Goal: Task Accomplishment & Management: Complete application form

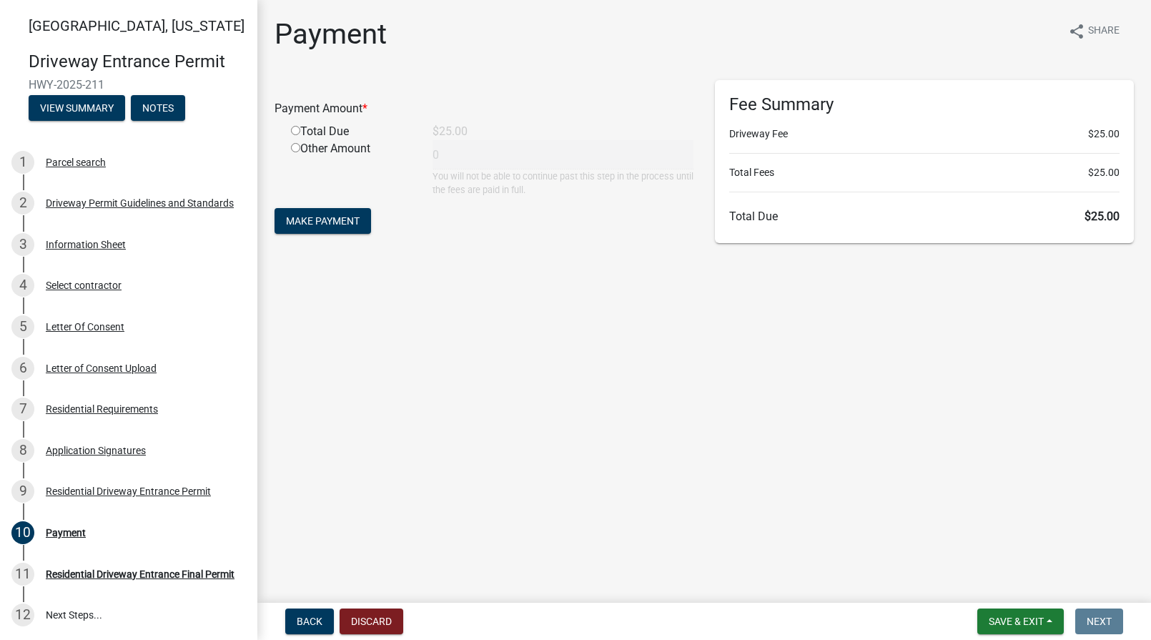
click at [293, 128] on input "radio" at bounding box center [295, 130] width 9 height 9
radio input "true"
type input "25"
click at [317, 210] on button "Make Payment" at bounding box center [323, 221] width 97 height 26
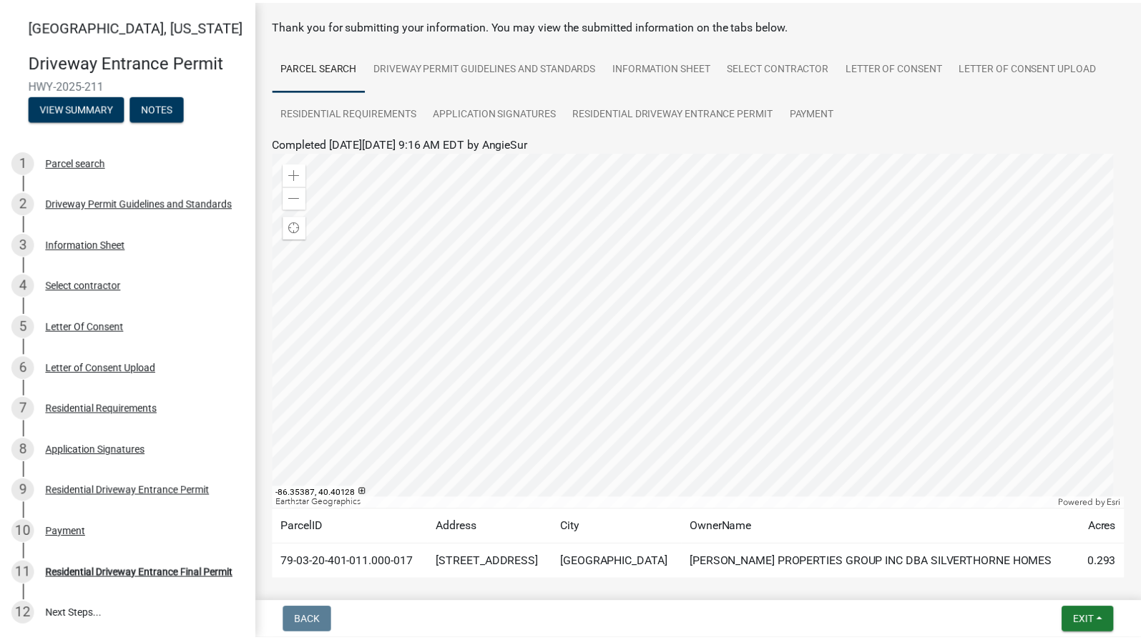
scroll to position [131, 0]
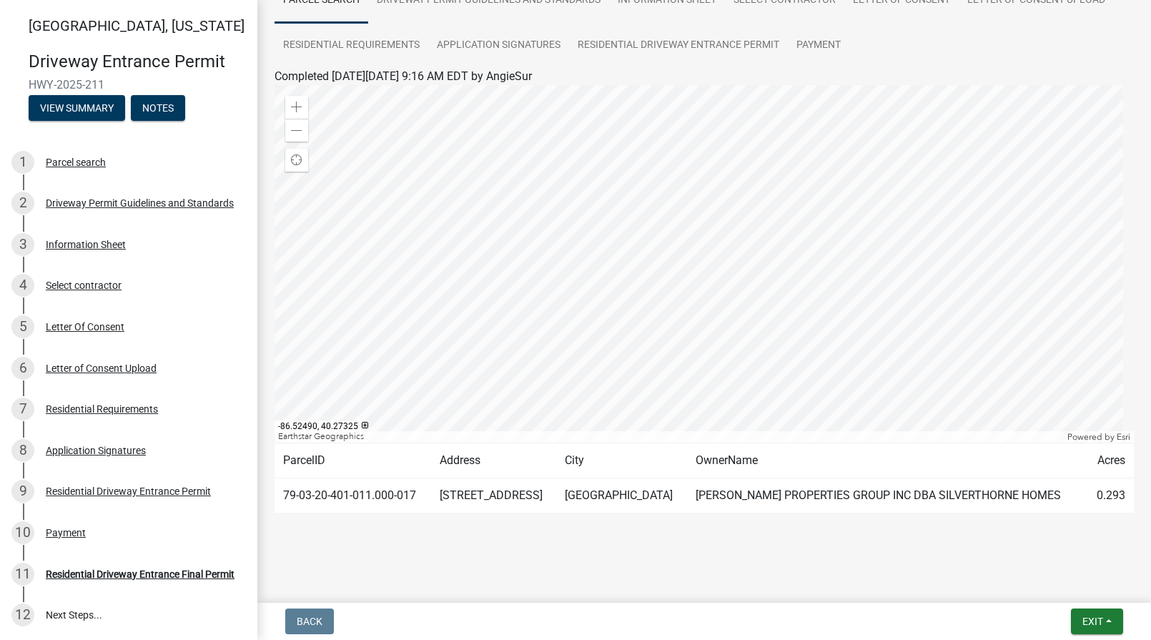
click at [899, 390] on div at bounding box center [705, 264] width 860 height 358
click at [1104, 619] on button "Exit" at bounding box center [1097, 622] width 52 height 26
click at [1064, 588] on button "Save & Exit" at bounding box center [1066, 584] width 114 height 34
